Goal: Information Seeking & Learning: Learn about a topic

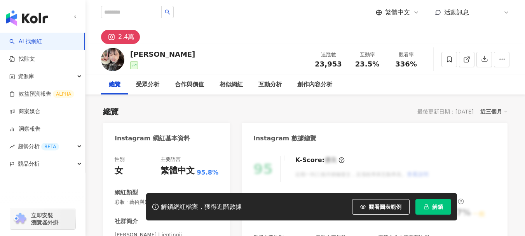
scroll to position [78, 0]
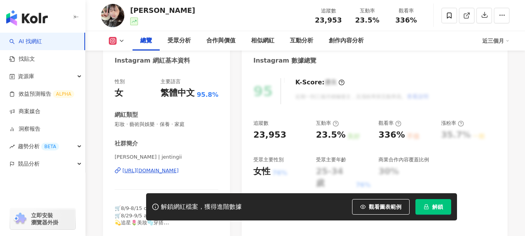
click at [160, 170] on div "https://www.instagram.com/jentingii/" at bounding box center [150, 170] width 56 height 7
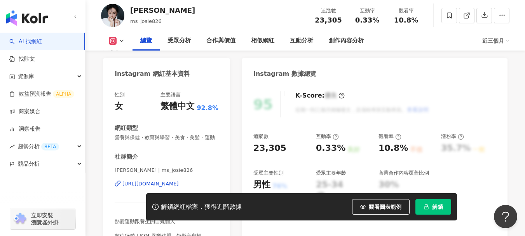
scroll to position [155, 0]
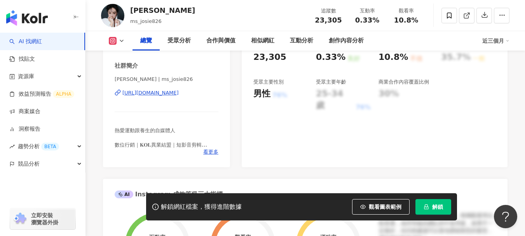
click at [158, 96] on div "https://www.instagram.com/ms_josie826/" at bounding box center [150, 92] width 56 height 7
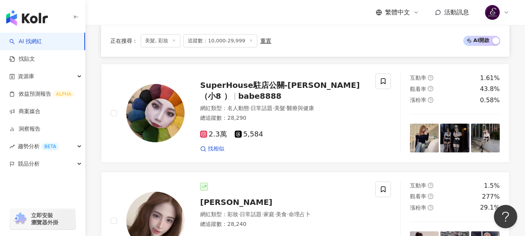
scroll to position [1438, 0]
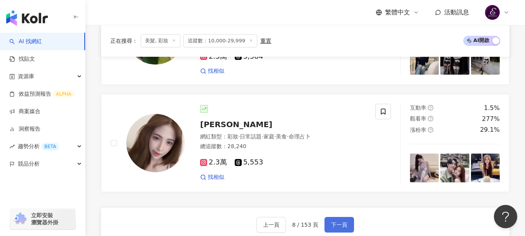
click at [341, 222] on span "下一頁" at bounding box center [339, 225] width 16 height 6
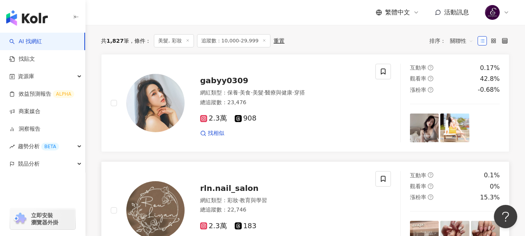
scroll to position [181, 0]
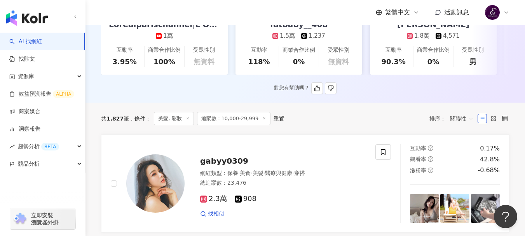
drag, startPoint x: 232, startPoint y: 168, endPoint x: 273, endPoint y: 73, distance: 103.8
click at [273, 73] on link "fatbaby__408 1.5萬 1,237 互動率 118% 商業合作比例 0% 受眾性別 無資料" at bounding box center [299, 35] width 127 height 77
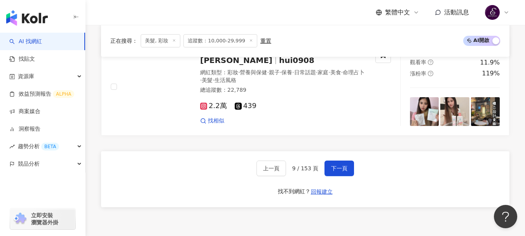
scroll to position [1503, 0]
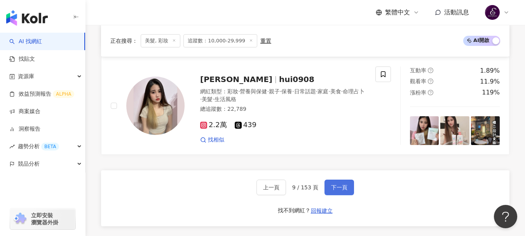
click at [339, 190] on span "下一頁" at bounding box center [339, 187] width 16 height 6
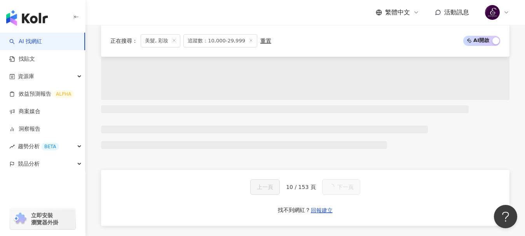
scroll to position [1442, 0]
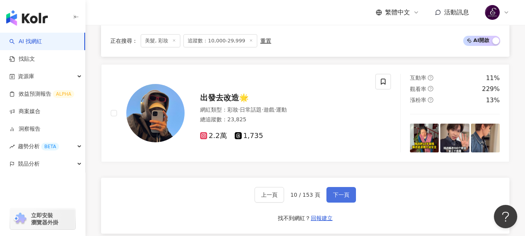
click at [334, 197] on button "下一頁" at bounding box center [342, 195] width 30 height 16
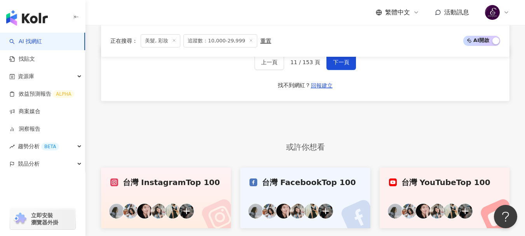
scroll to position [1482, 0]
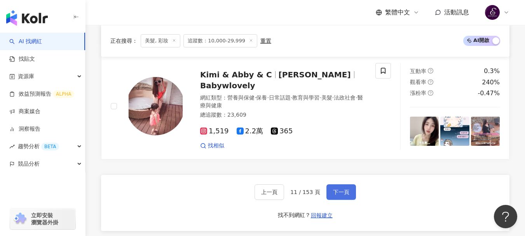
click at [339, 189] on span "下一頁" at bounding box center [341, 192] width 16 height 6
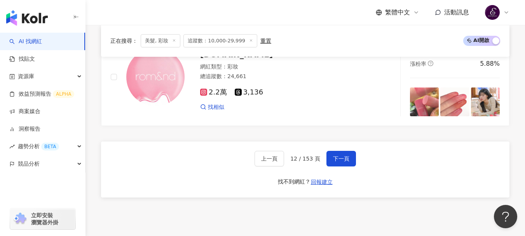
scroll to position [1477, 0]
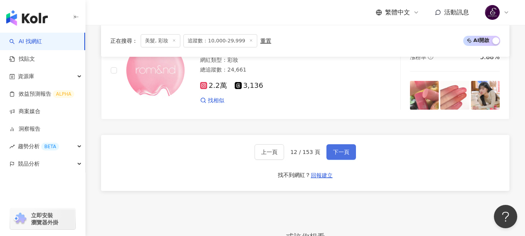
click at [342, 155] on span "下一頁" at bounding box center [341, 152] width 16 height 6
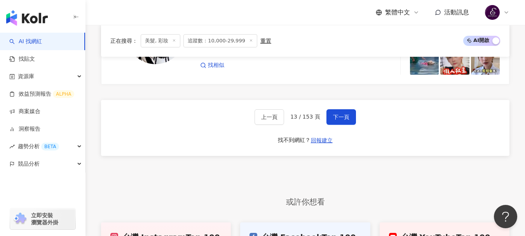
scroll to position [1516, 0]
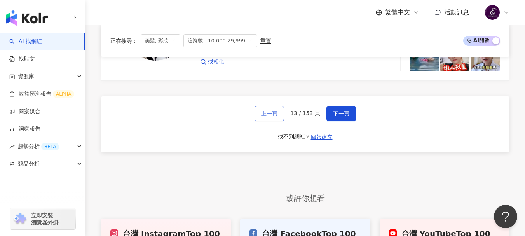
click at [274, 121] on button "上一頁" at bounding box center [270, 114] width 30 height 16
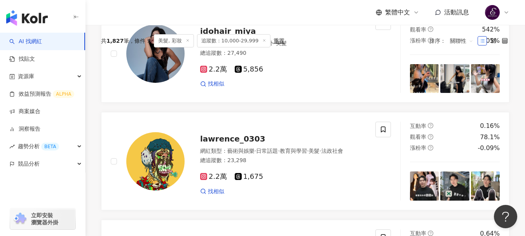
scroll to position [0, 0]
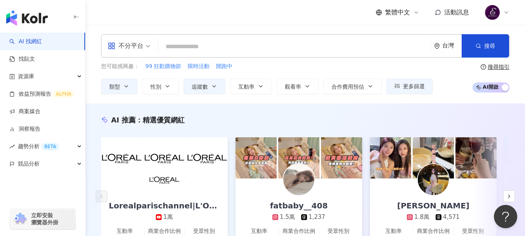
click at [215, 46] on input "search" at bounding box center [294, 46] width 266 height 15
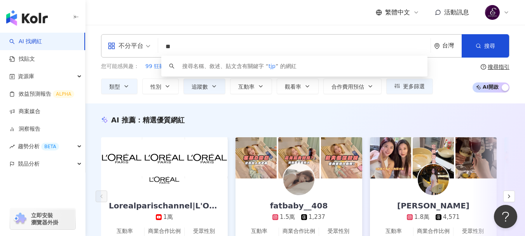
type input "*"
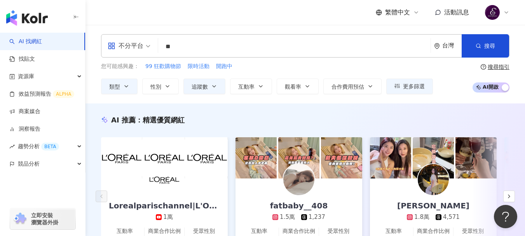
type input "*"
type input "**"
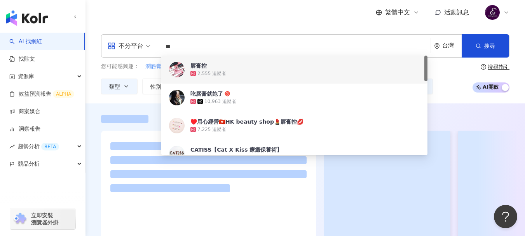
click at [295, 15] on div "繁體中文 活動訊息" at bounding box center [305, 12] width 409 height 25
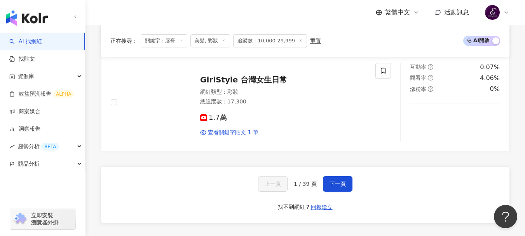
scroll to position [1404, 0]
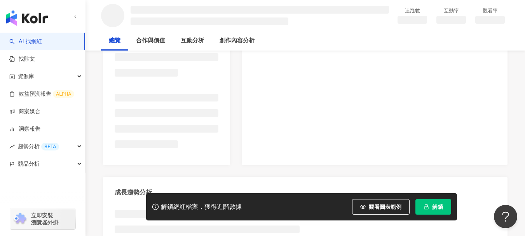
scroll to position [155, 0]
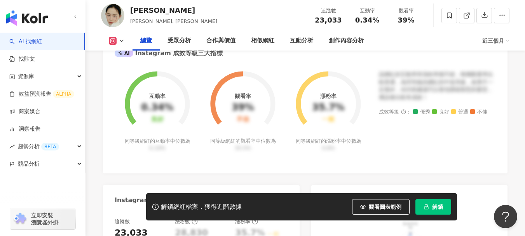
scroll to position [350, 0]
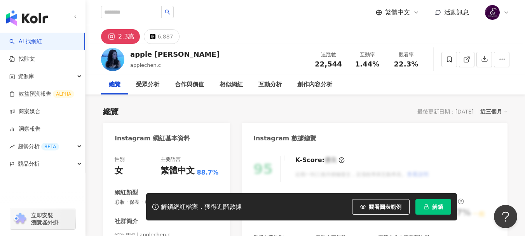
click at [239, 39] on div "2.3萬 6,887" at bounding box center [306, 34] width 440 height 19
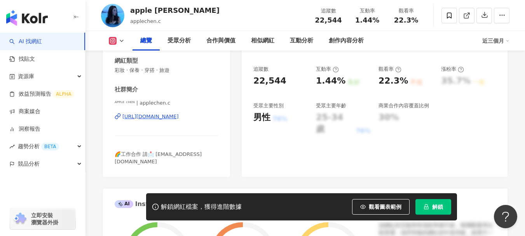
scroll to position [155, 0]
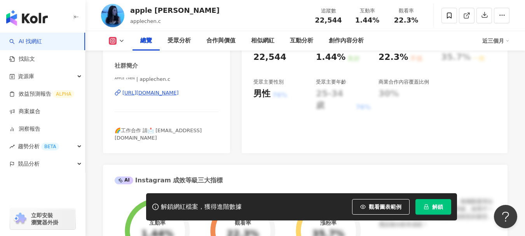
click at [166, 94] on div "https://www.instagram.com/applechen.c/" at bounding box center [150, 92] width 56 height 7
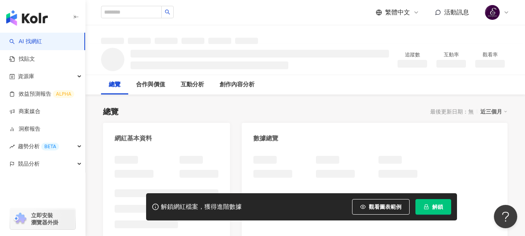
scroll to position [155, 0]
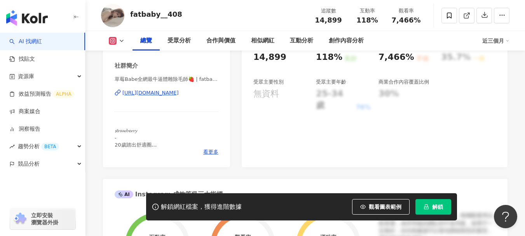
click at [152, 96] on div "https://www.instagram.com/fatbaby__408/" at bounding box center [150, 92] width 56 height 7
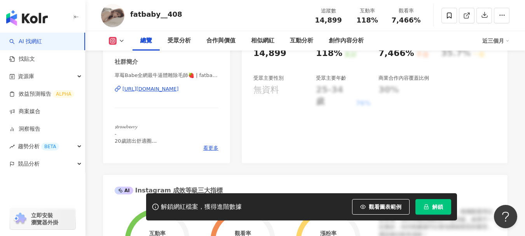
scroll to position [155, 0]
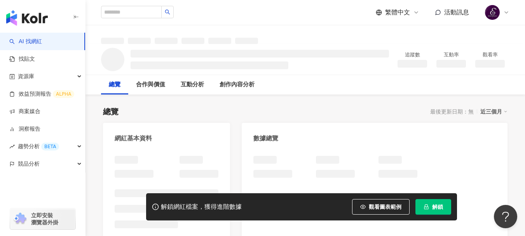
scroll to position [5, 0]
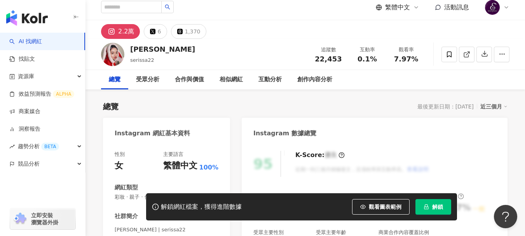
drag, startPoint x: 187, startPoint y: 95, endPoint x: 220, endPoint y: 7, distance: 93.9
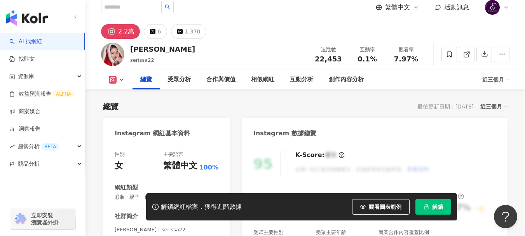
scroll to position [155, 0]
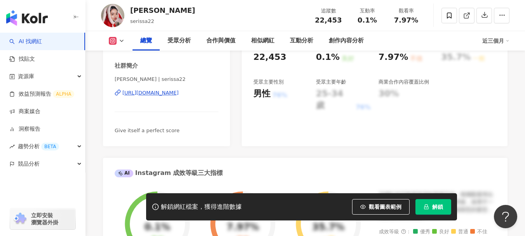
click at [154, 94] on div "[URL][DOMAIN_NAME]" at bounding box center [150, 92] width 56 height 7
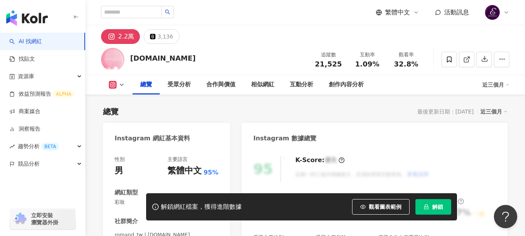
scroll to position [194, 0]
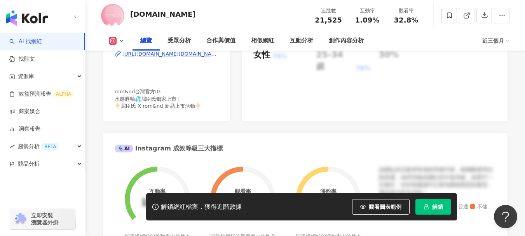
click at [170, 55] on div "https://www.instagram.com/romand.tw/" at bounding box center [170, 54] width 96 height 7
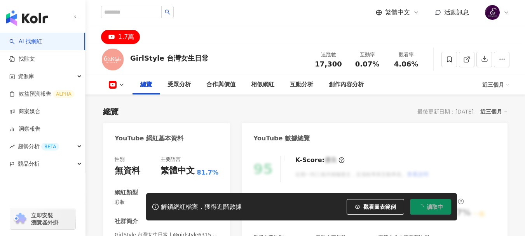
scroll to position [152, 0]
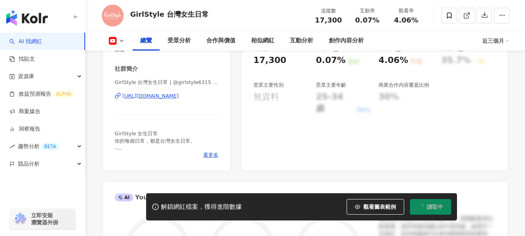
click at [160, 96] on div "[URL][DOMAIN_NAME]" at bounding box center [150, 96] width 56 height 7
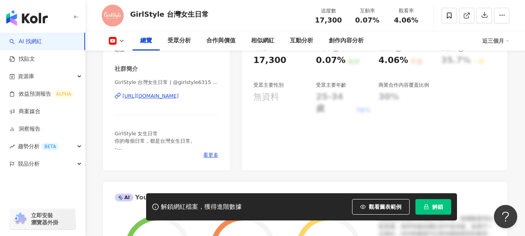
scroll to position [0, 0]
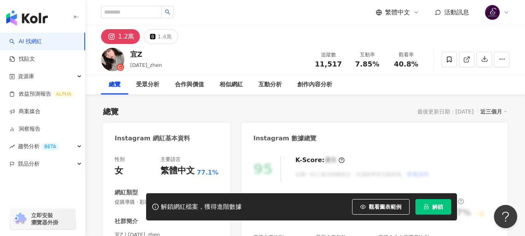
scroll to position [78, 0]
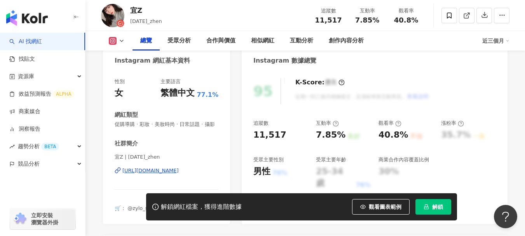
click at [155, 174] on div "[URL][DOMAIN_NAME]" at bounding box center [150, 170] width 56 height 7
